Goal: Check status: Check status

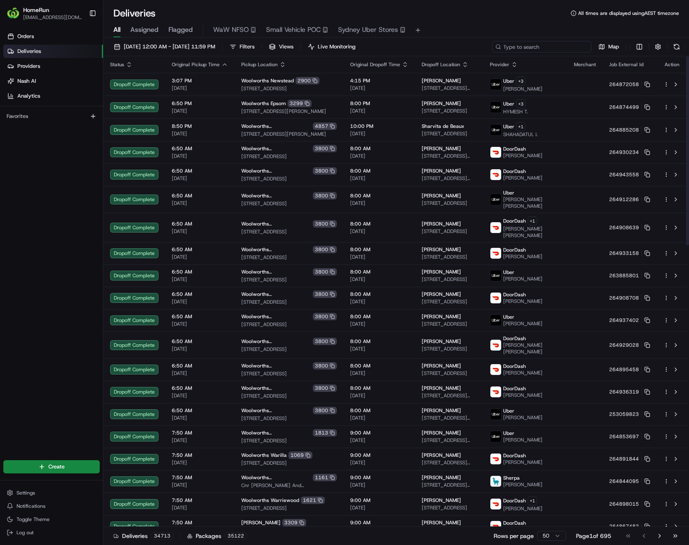
click at [545, 46] on input at bounding box center [541, 47] width 99 height 12
paste input "264968729"
type input "264968729"
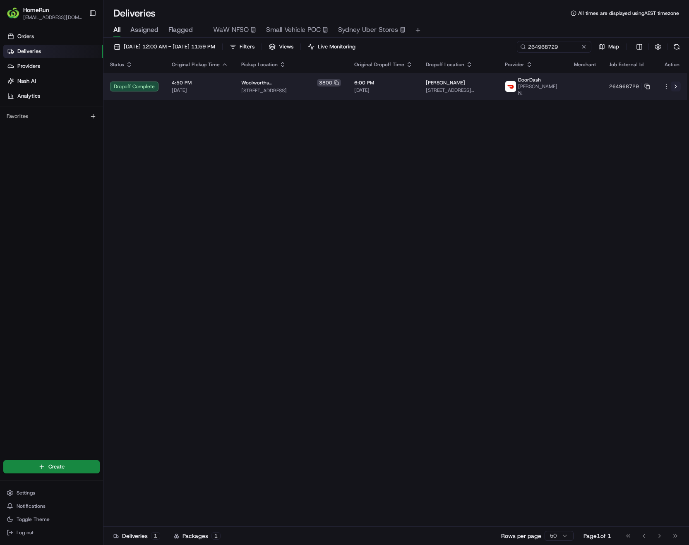
click at [678, 91] on button at bounding box center [676, 87] width 10 height 10
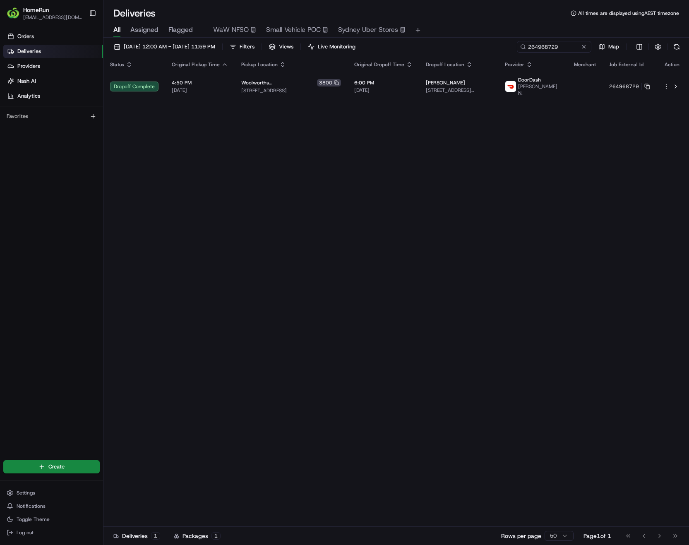
drag, startPoint x: 583, startPoint y: 46, endPoint x: 574, endPoint y: 45, distance: 9.2
click at [583, 46] on button at bounding box center [584, 47] width 8 height 8
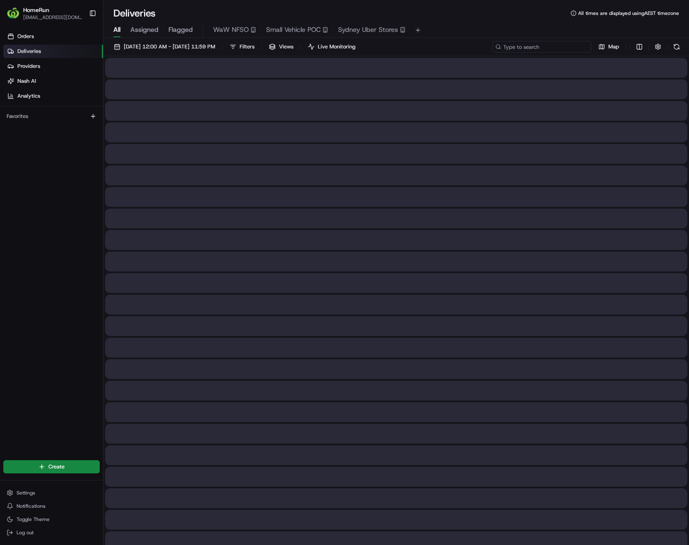
paste input "264937012"
click at [564, 45] on input "264937012" at bounding box center [541, 47] width 99 height 12
type input "264937012"
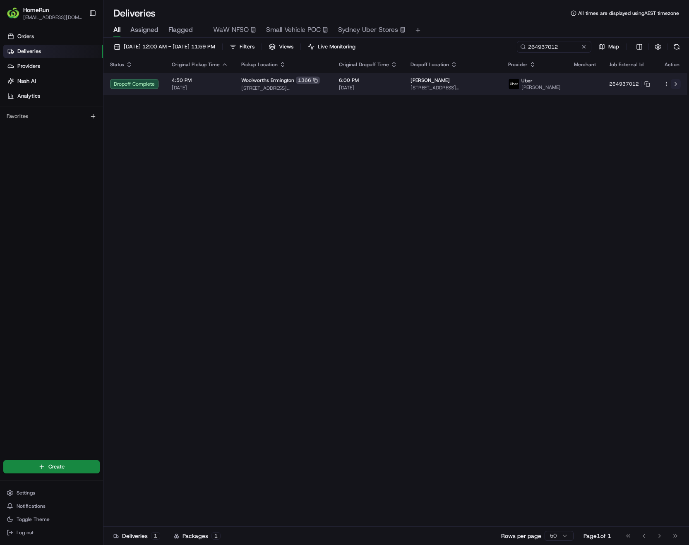
click at [677, 89] on button at bounding box center [676, 84] width 10 height 10
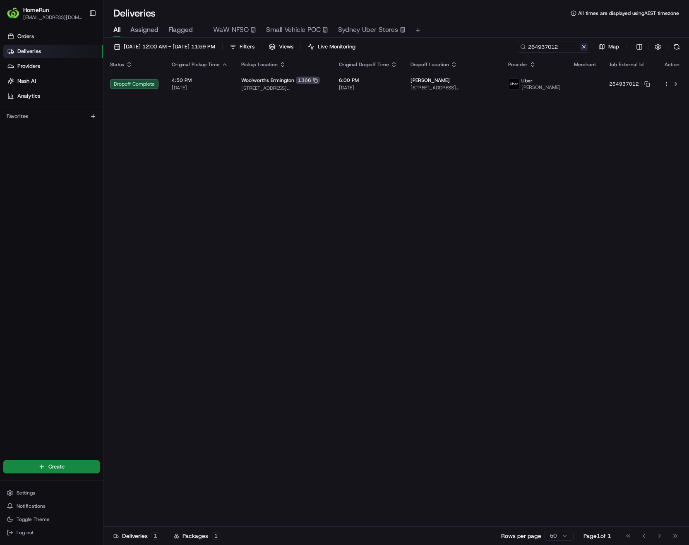
click at [584, 47] on button at bounding box center [584, 47] width 8 height 8
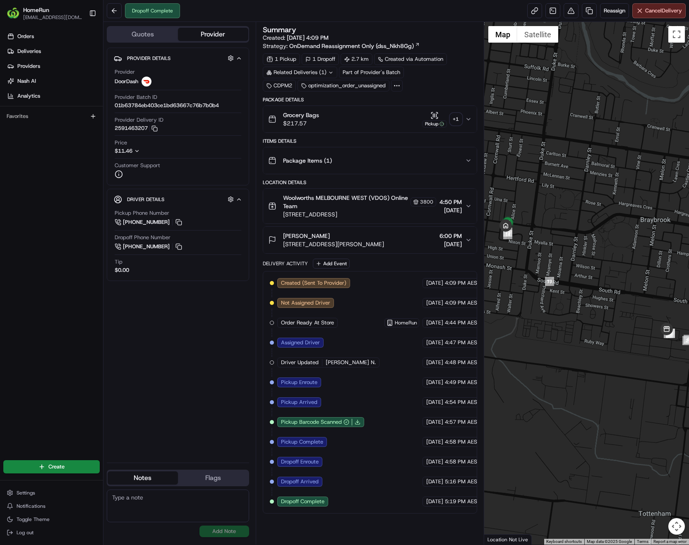
click at [457, 119] on div "+ 1" at bounding box center [456, 119] width 12 height 12
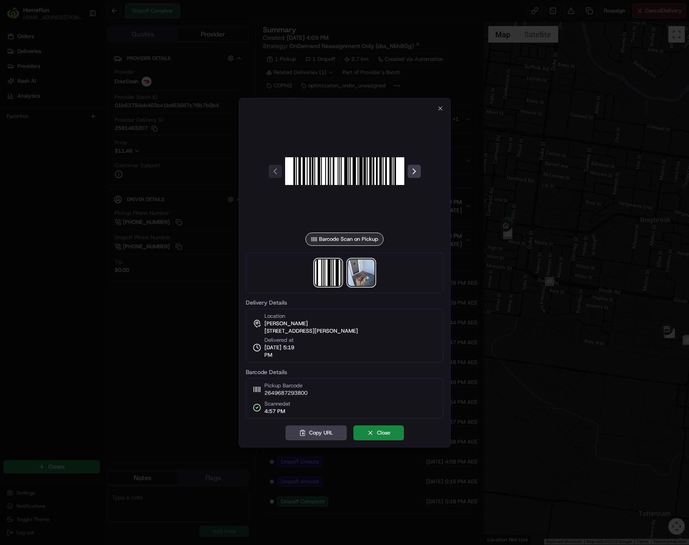
click at [366, 279] on img at bounding box center [361, 273] width 26 height 26
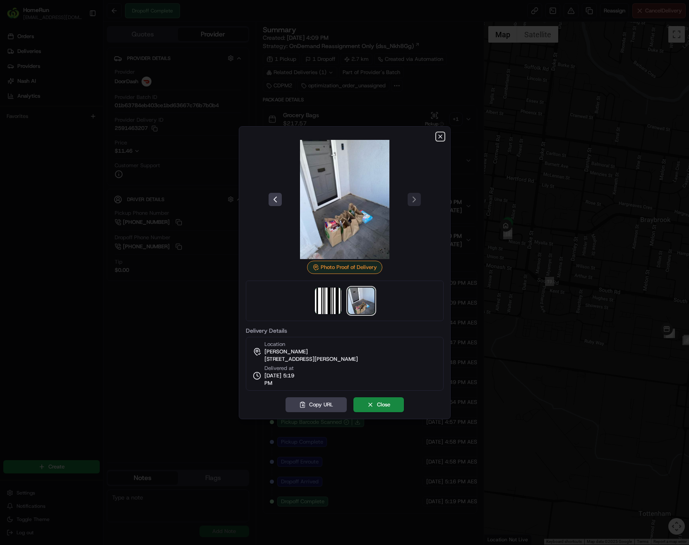
click at [439, 138] on icon "button" at bounding box center [440, 136] width 3 height 3
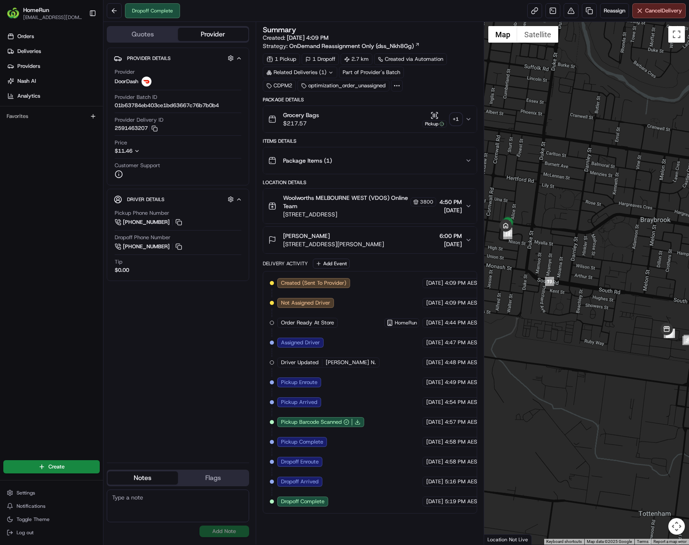
click at [330, 72] on icon at bounding box center [330, 72] width 5 height 5
click at [439, 83] on div "1 Pickup 1 Dropoff 2.7 km Created via Automation Related Deliveries Part of Pro…" at bounding box center [370, 72] width 214 height 38
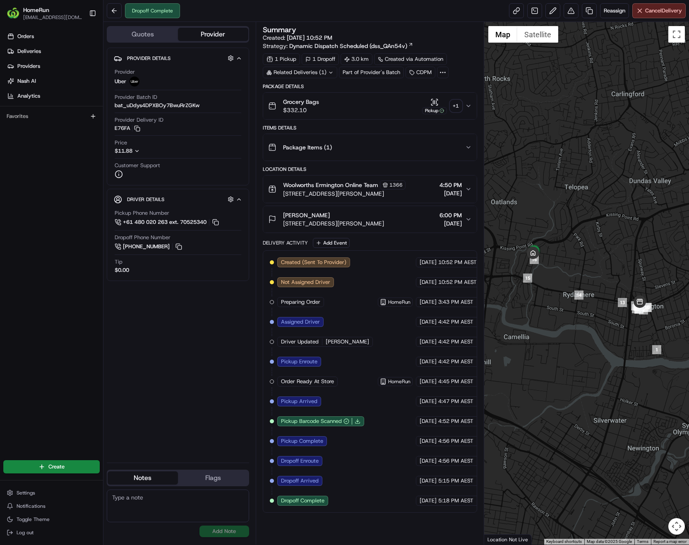
click at [459, 108] on div "+ 1" at bounding box center [456, 106] width 12 height 12
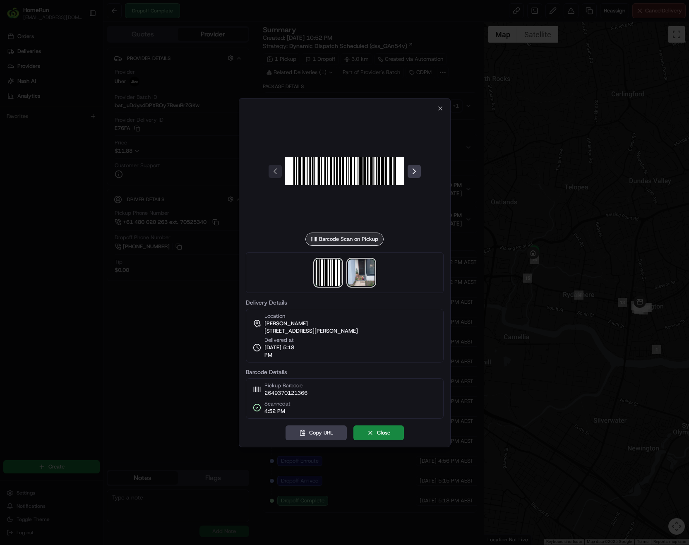
click at [368, 274] on img at bounding box center [361, 273] width 26 height 26
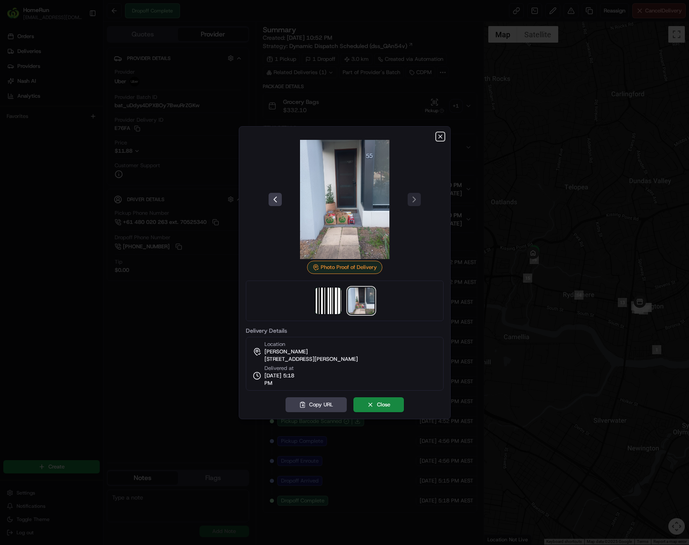
click at [442, 139] on icon "button" at bounding box center [440, 136] width 7 height 7
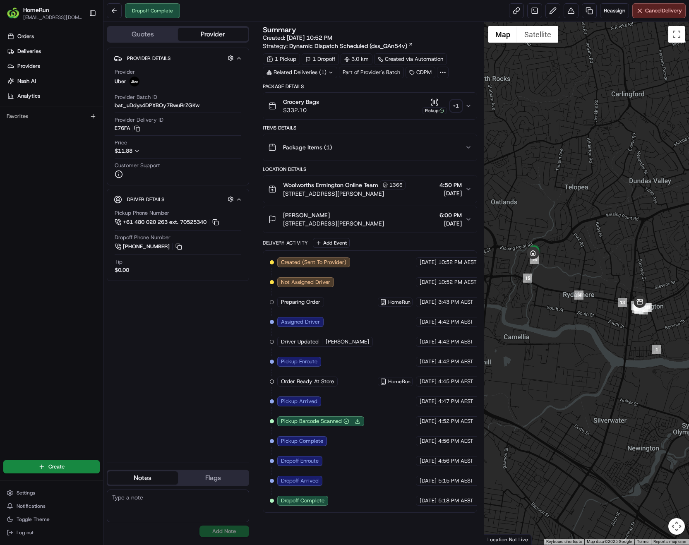
click at [332, 72] on icon at bounding box center [330, 72] width 5 height 5
